Goal: Task Accomplishment & Management: Use online tool/utility

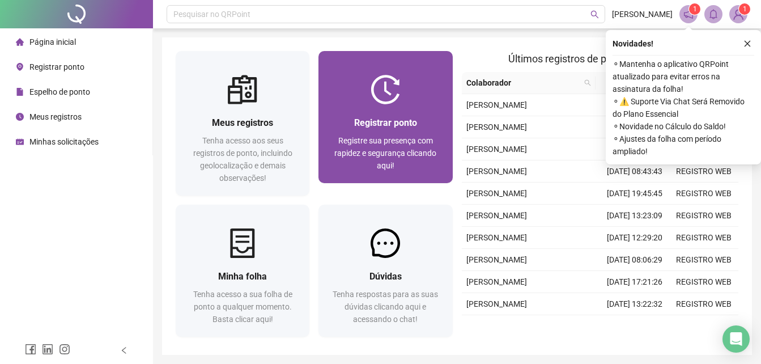
click at [391, 132] on div "Registrar ponto Registre sua presença com rapidez e segurança clicando aqui!" at bounding box center [385, 144] width 106 height 56
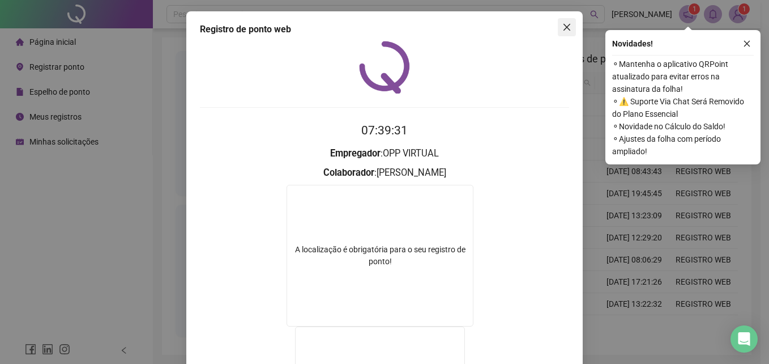
click at [564, 30] on icon "close" at bounding box center [566, 27] width 9 height 9
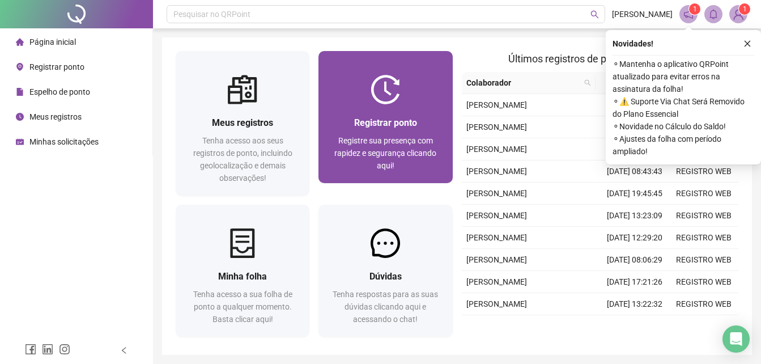
click at [377, 82] on img at bounding box center [384, 89] width 29 height 29
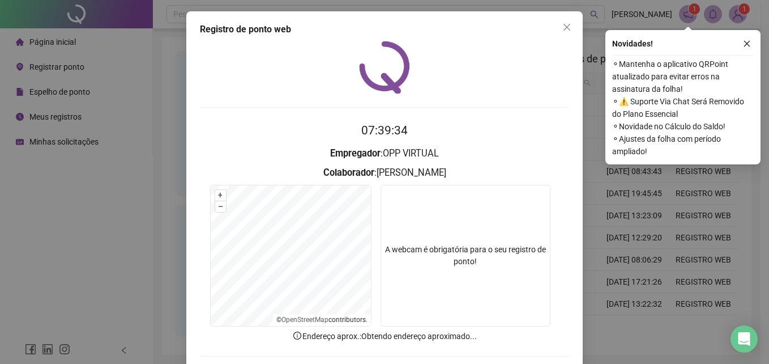
scroll to position [54, 0]
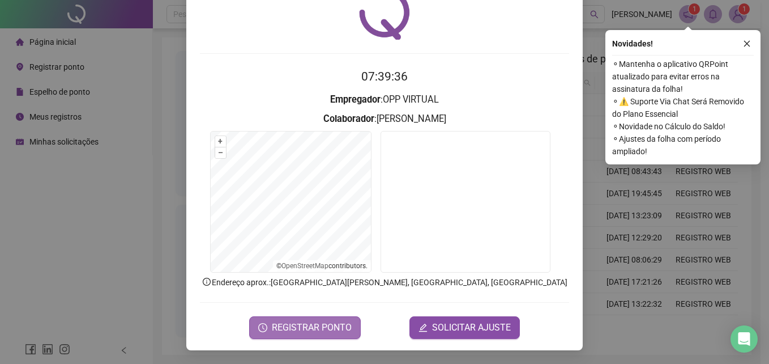
click at [329, 327] on span "REGISTRAR PONTO" at bounding box center [312, 328] width 80 height 14
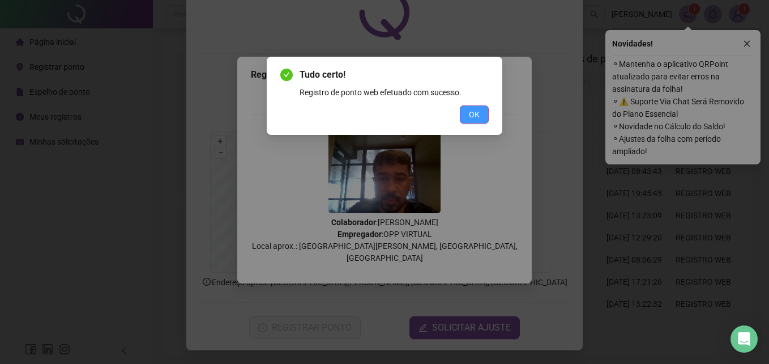
click at [483, 113] on button "OK" at bounding box center [474, 114] width 29 height 18
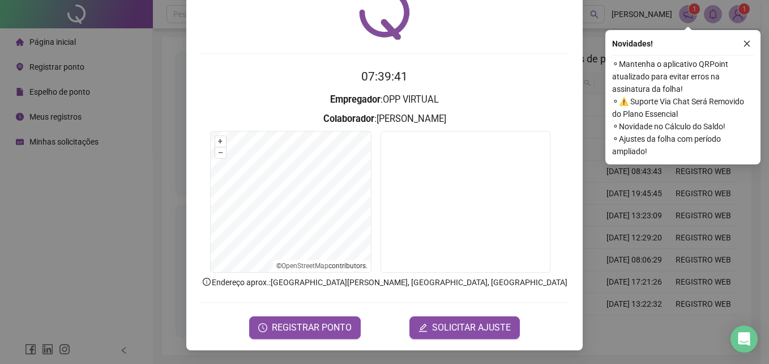
scroll to position [0, 0]
